Goal: Information Seeking & Learning: Learn about a topic

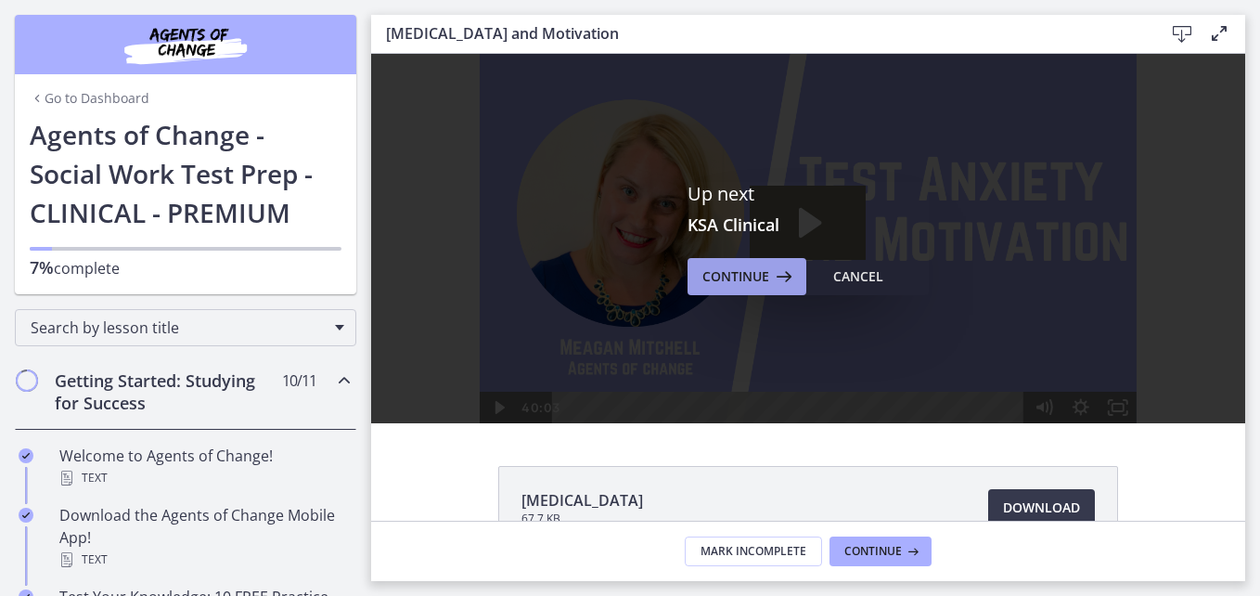
drag, startPoint x: 0, startPoint y: 0, endPoint x: 704, endPoint y: 276, distance: 756.2
click at [704, 276] on span "Continue" at bounding box center [735, 276] width 67 height 22
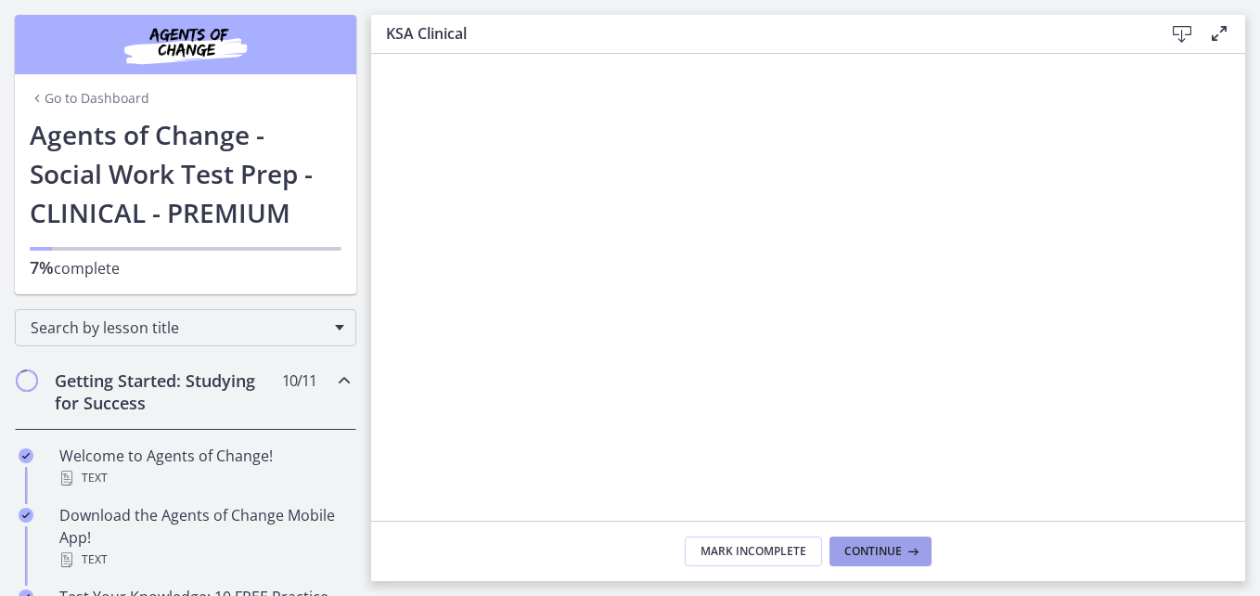
drag, startPoint x: 866, startPoint y: 550, endPoint x: 846, endPoint y: 554, distance: 19.8
click at [846, 554] on span "Continue" at bounding box center [873, 551] width 58 height 15
drag, startPoint x: 797, startPoint y: 553, endPoint x: 762, endPoint y: 562, distance: 36.5
click at [762, 562] on button "Complete & continue" at bounding box center [808, 551] width 174 height 30
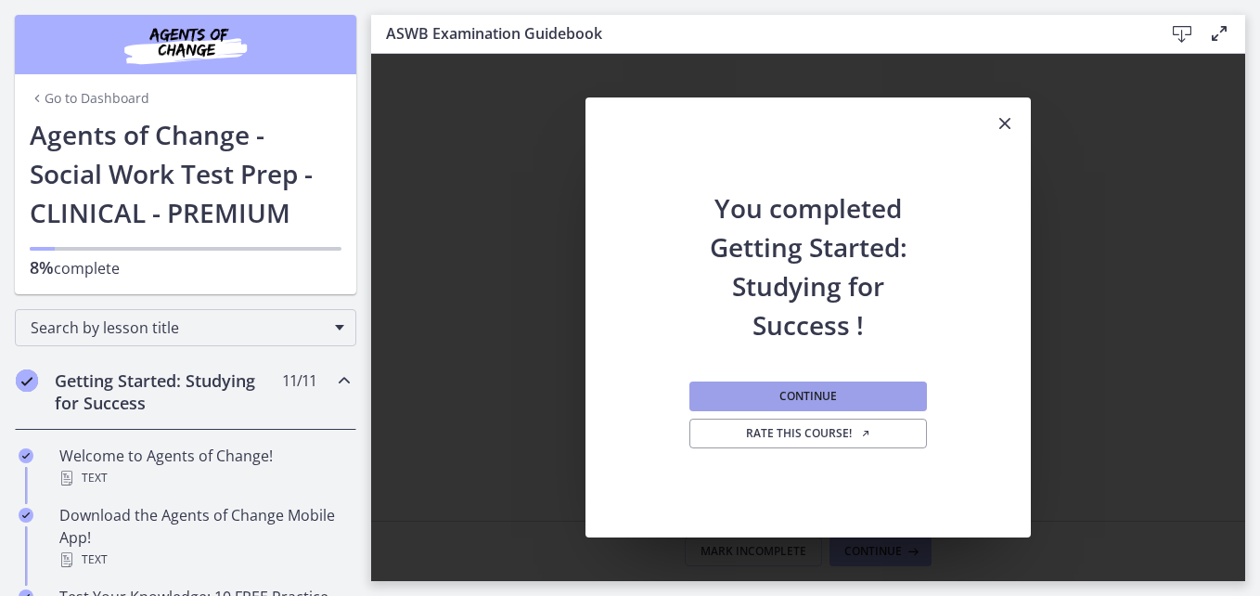
click at [809, 392] on span "Continue" at bounding box center [808, 396] width 58 height 15
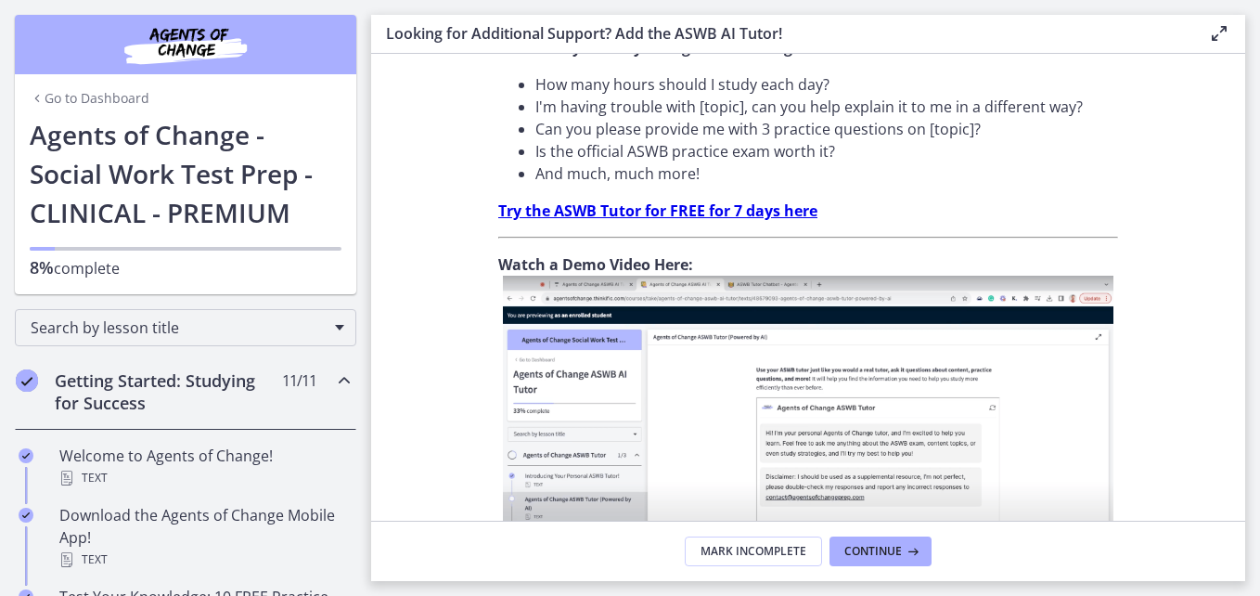
scroll to position [787, 0]
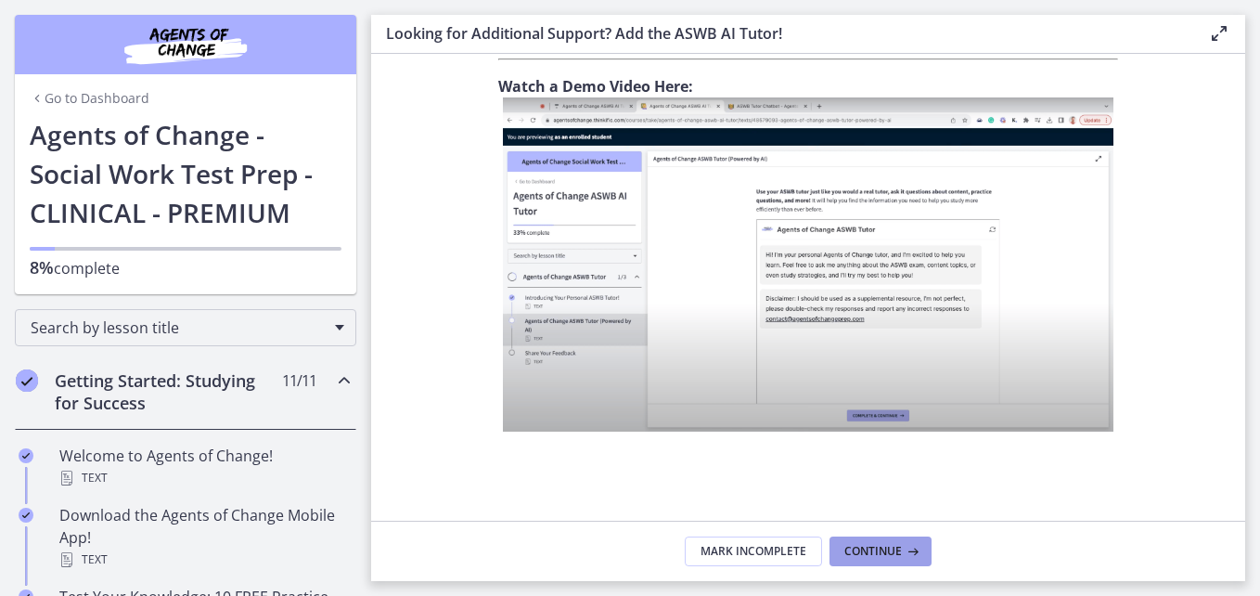
click at [859, 550] on span "Continue" at bounding box center [873, 551] width 58 height 15
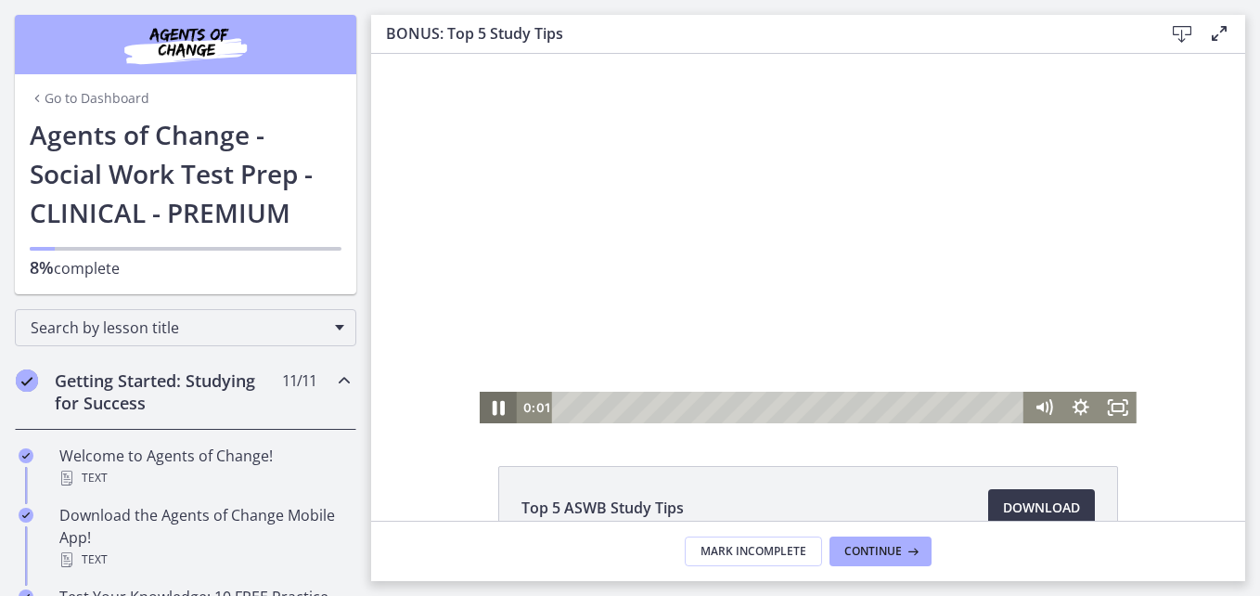
click at [498, 408] on icon "Pause" at bounding box center [498, 408] width 45 height 38
